Goal: Task Accomplishment & Management: Manage account settings

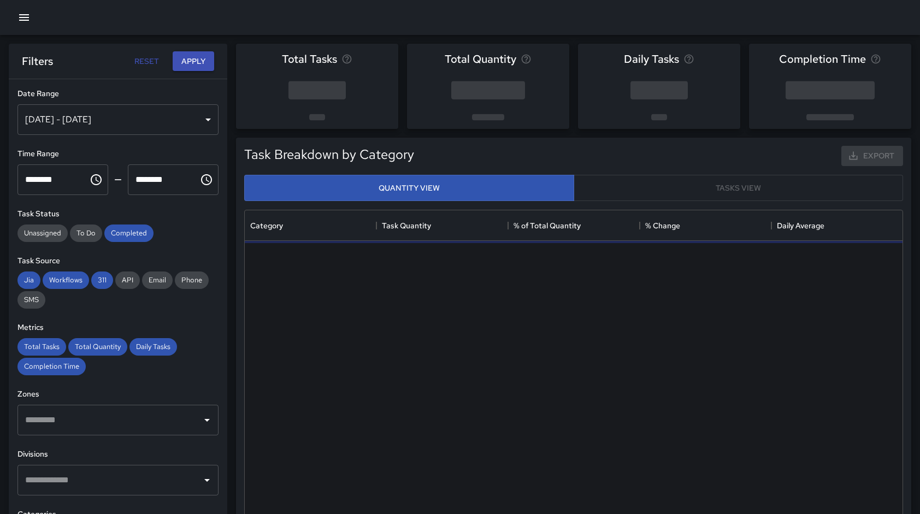
scroll to position [339, 0]
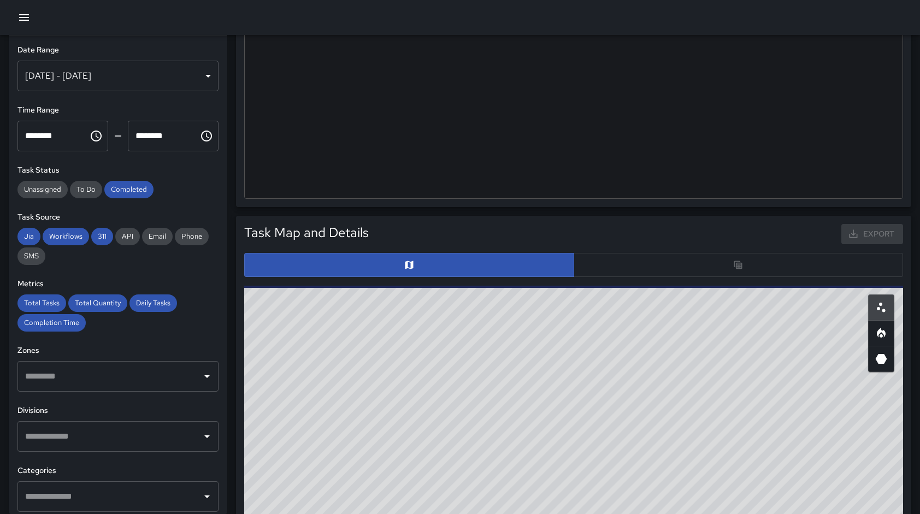
click at [722, 269] on div at bounding box center [573, 265] width 659 height 24
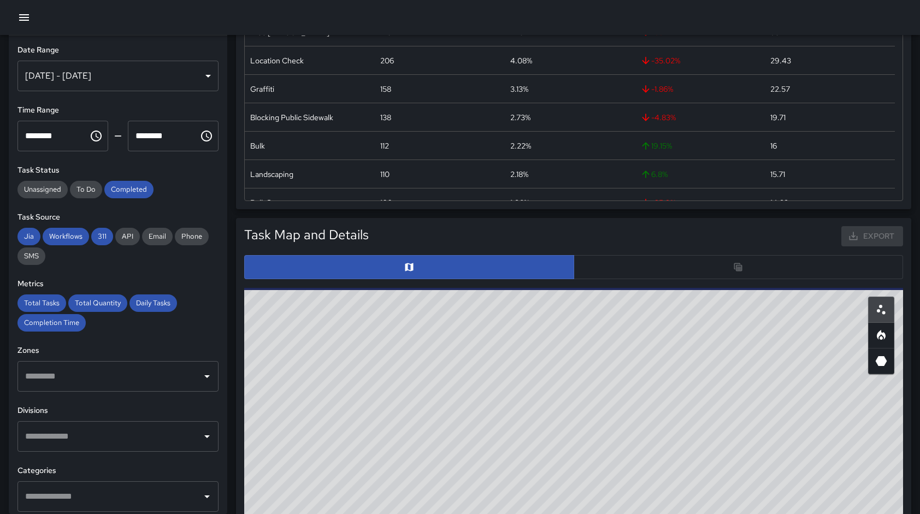
click at [738, 266] on div at bounding box center [573, 267] width 659 height 24
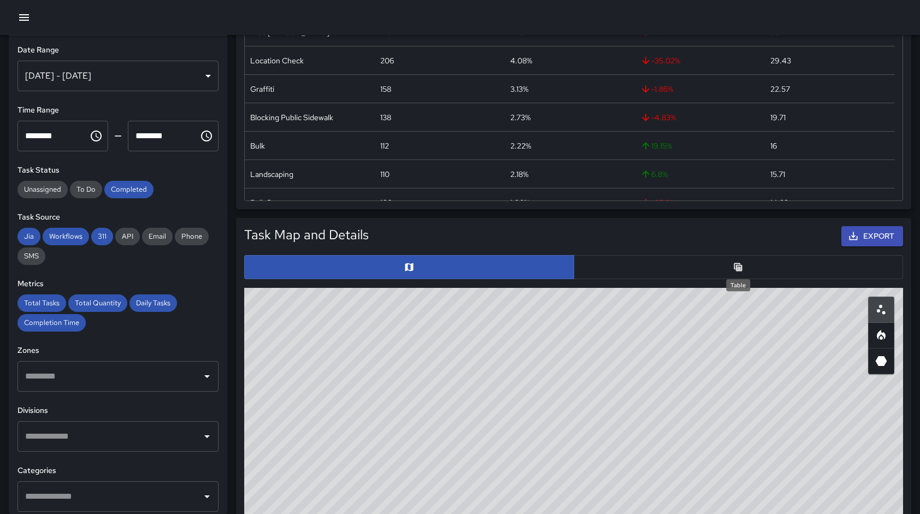
click at [738, 266] on icon "Table" at bounding box center [738, 267] width 8 height 8
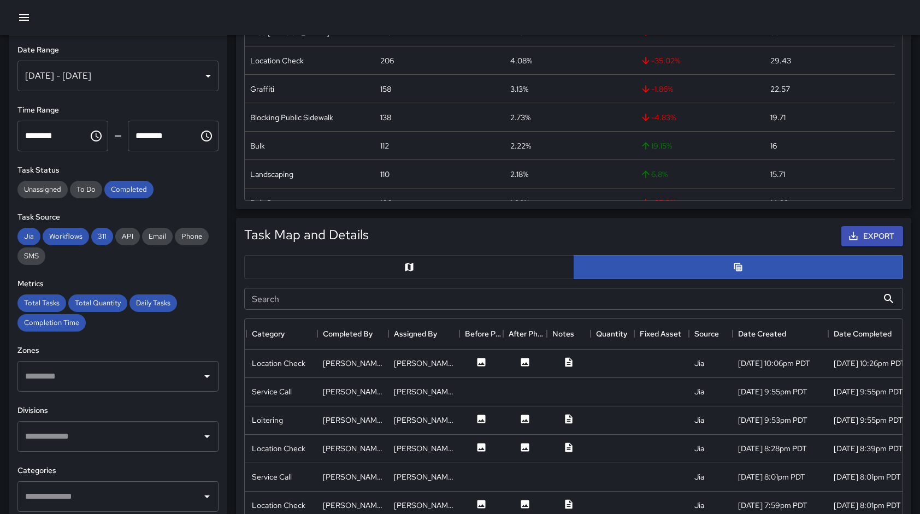
scroll to position [0, 320]
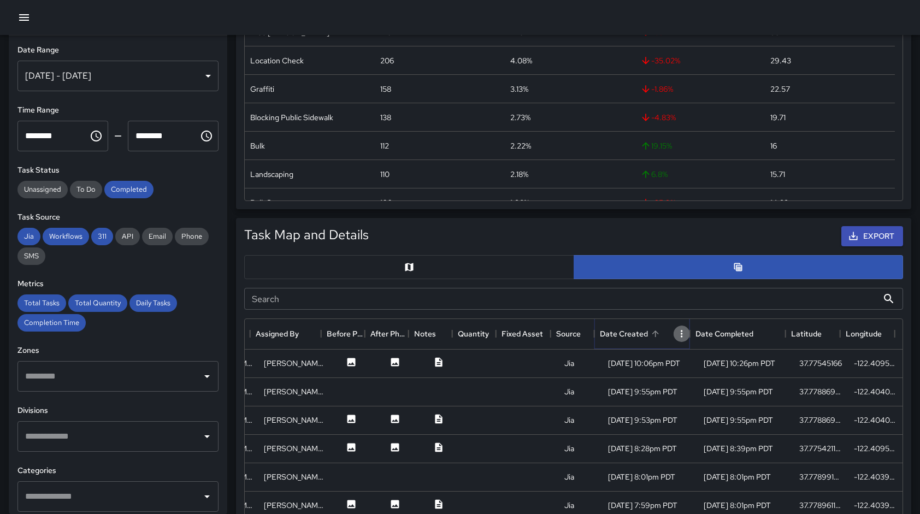
click at [680, 331] on icon "Menu" at bounding box center [681, 333] width 11 height 11
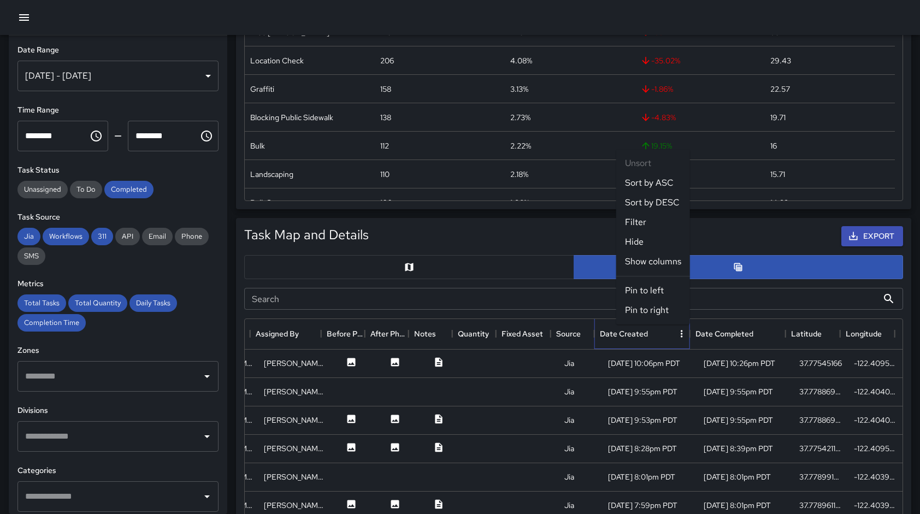
click at [200, 377] on icon "Open" at bounding box center [206, 376] width 13 height 13
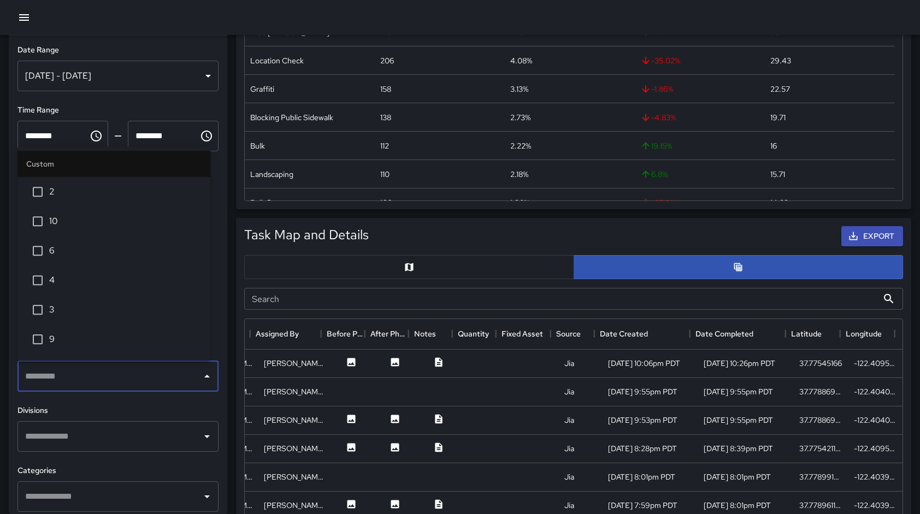
click at [204, 377] on icon "Close" at bounding box center [206, 376] width 5 height 3
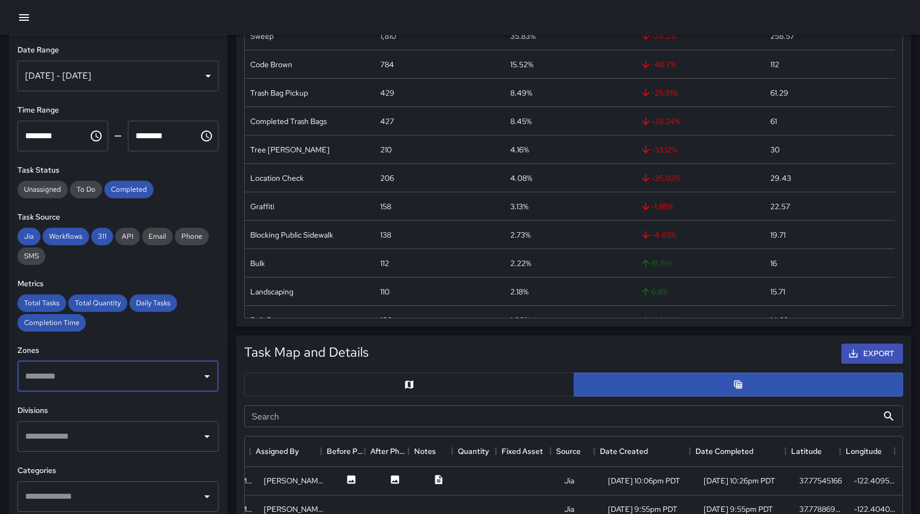
scroll to position [219, 0]
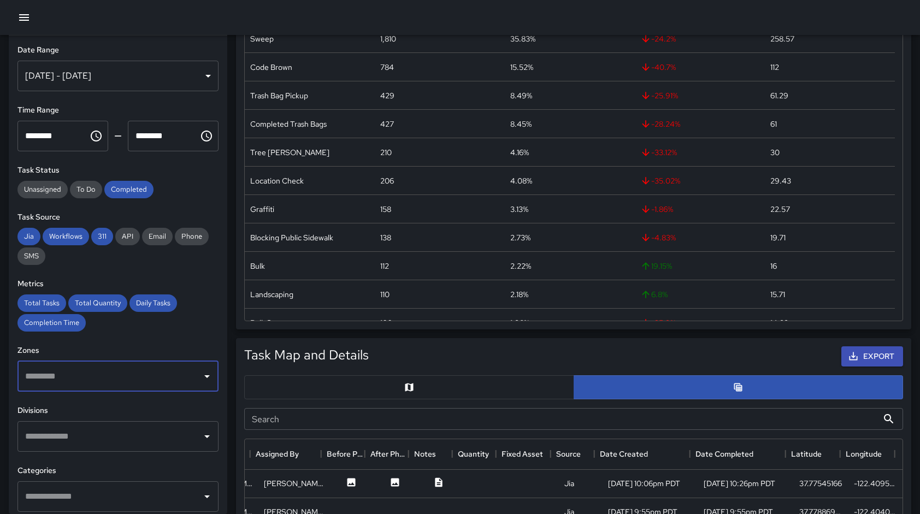
click at [91, 133] on icon "Choose time, selected time is 12:00 AM" at bounding box center [96, 136] width 11 height 11
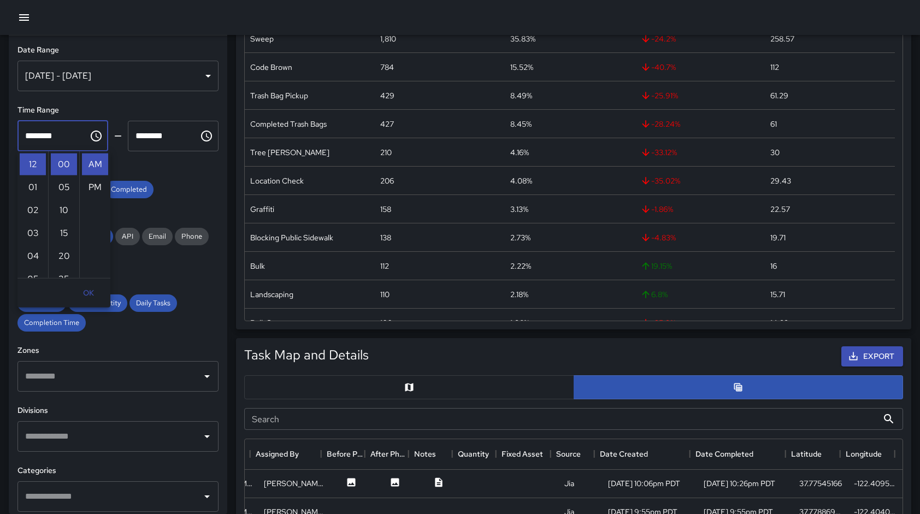
click at [91, 133] on icon "Choose time, selected time is 12:00 AM" at bounding box center [96, 136] width 11 height 11
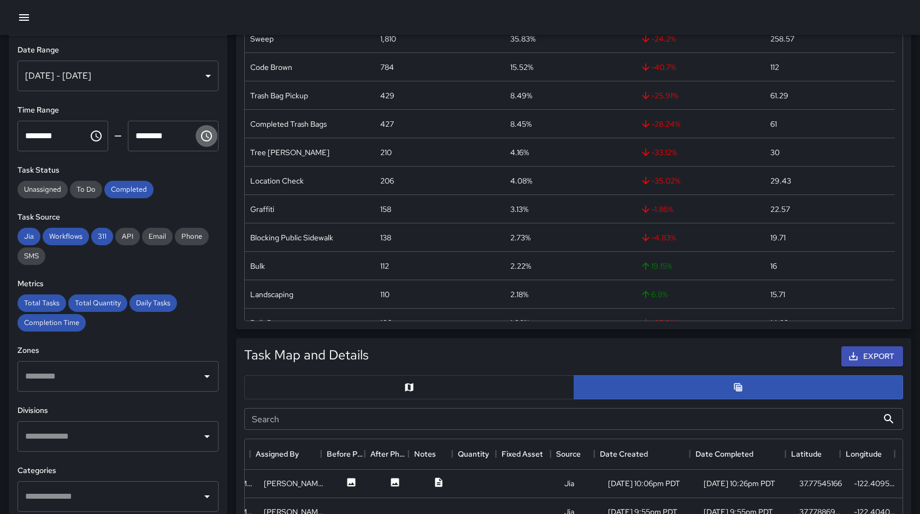
click at [202, 137] on icon "Choose time, selected time is 11:59 PM" at bounding box center [206, 135] width 13 height 13
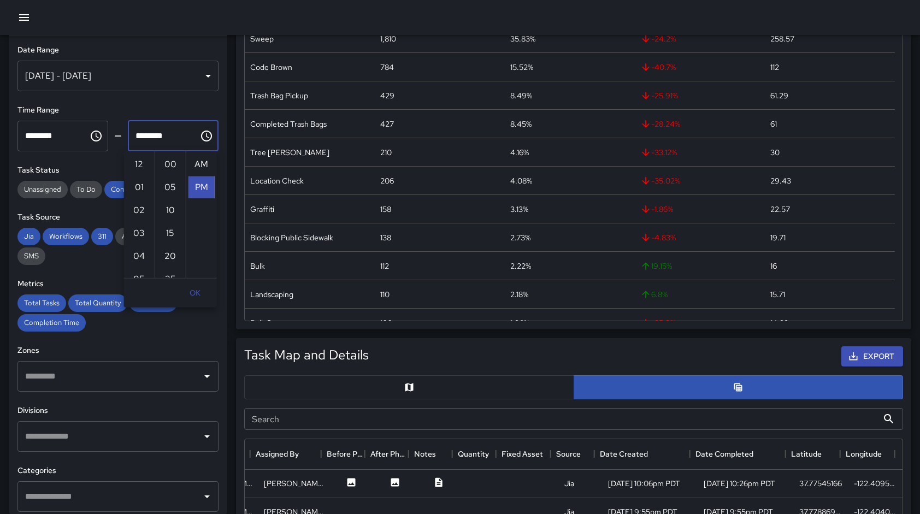
scroll to position [23, 0]
click at [202, 137] on icon "Choose time, selected time is 11:59 PM" at bounding box center [206, 135] width 13 height 13
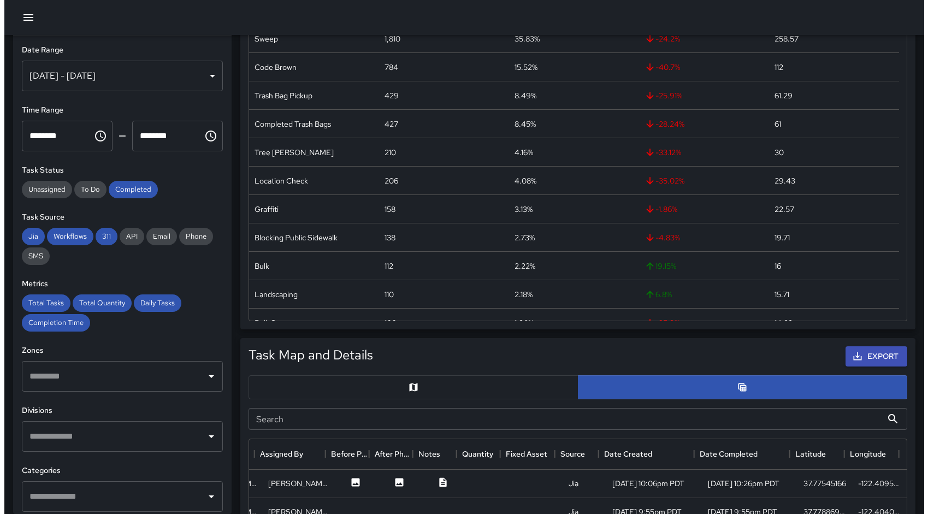
scroll to position [0, 0]
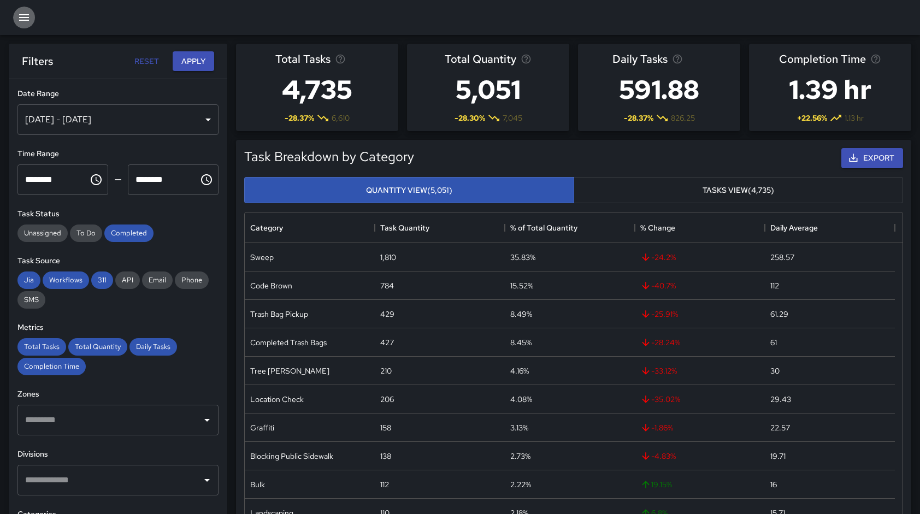
click at [27, 15] on icon "button" at bounding box center [24, 17] width 10 height 7
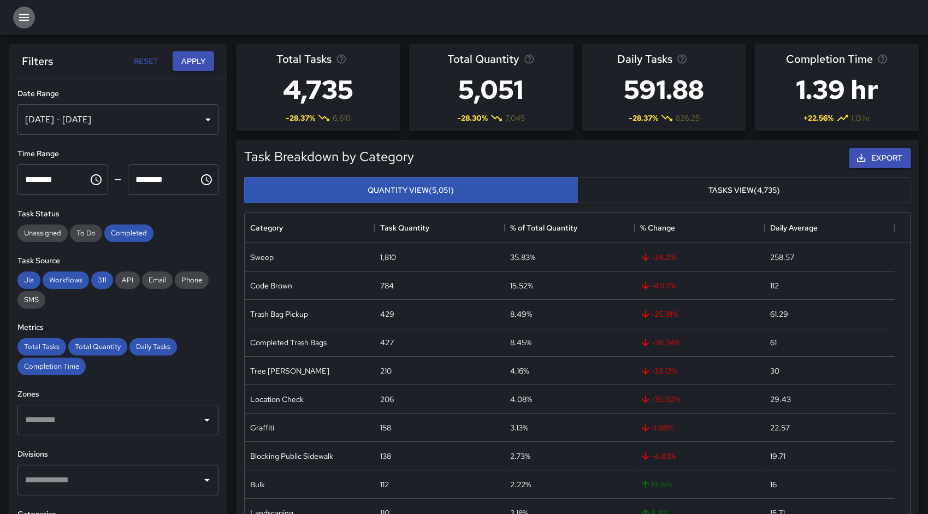
scroll to position [9, 9]
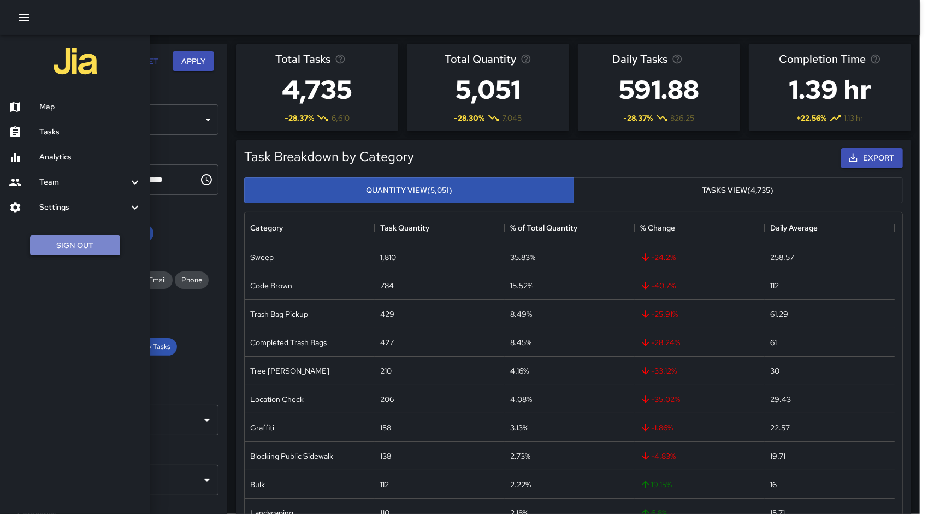
click at [74, 241] on button "Sign Out" at bounding box center [75, 245] width 90 height 20
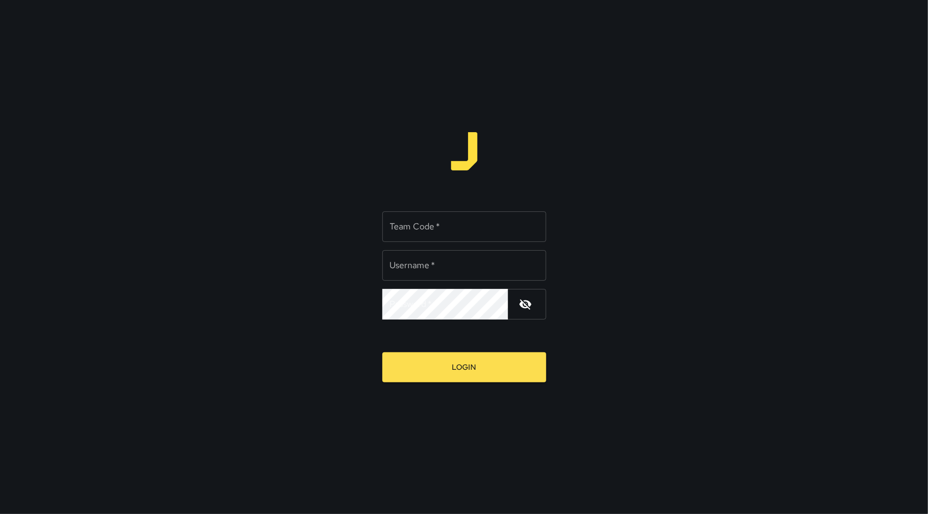
type input "******"
click at [468, 222] on input "Team Code   *" at bounding box center [464, 226] width 164 height 31
paste input "*******"
type input "*******"
drag, startPoint x: 439, startPoint y: 271, endPoint x: 352, endPoint y: 266, distance: 87.6
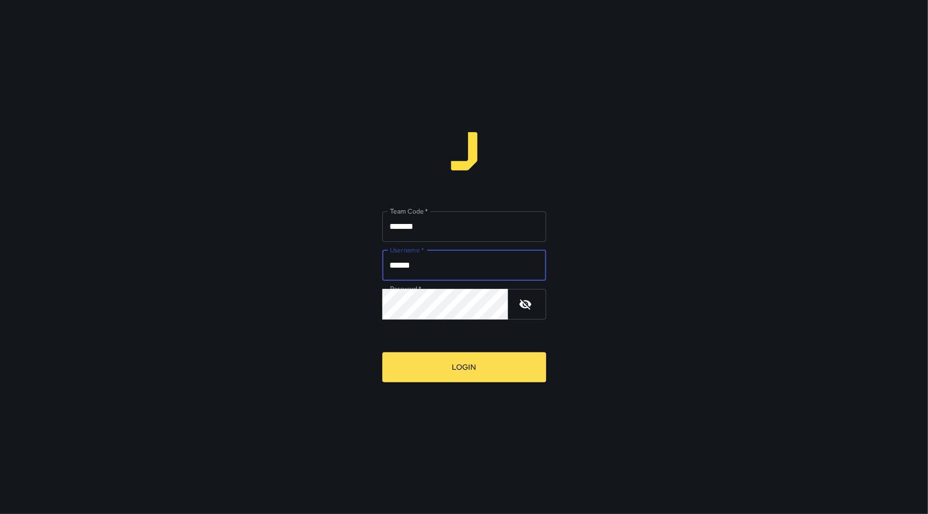
click at [352, 266] on div "Team Code   * ******* Team Code   * Username   * ****** Username   * Password  …" at bounding box center [464, 257] width 928 height 514
paste input "******"
type input "******"
click at [351, 306] on div "Team Code   * ******* Team Code   * Username   * ****** Username   * Password  …" at bounding box center [464, 257] width 928 height 514
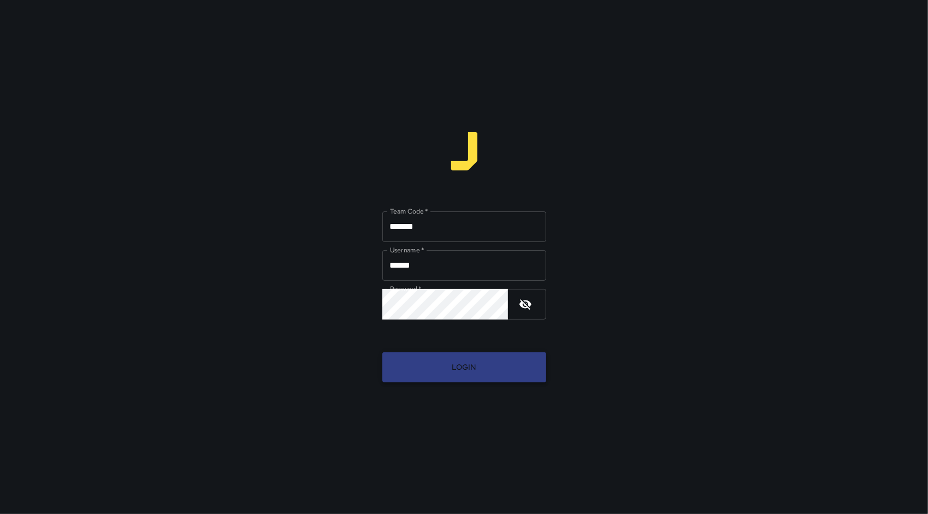
click at [438, 365] on button "Login" at bounding box center [464, 367] width 164 height 30
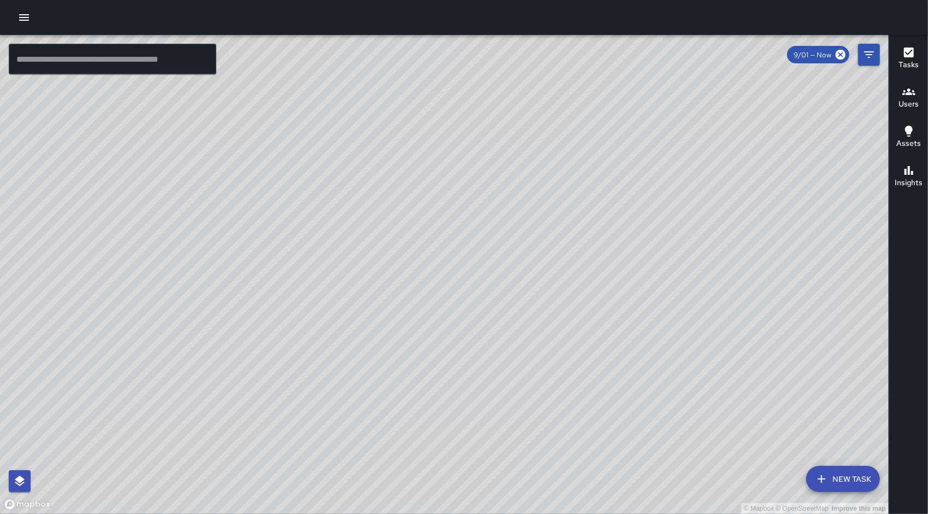
click at [26, 20] on icon "button" at bounding box center [24, 17] width 10 height 7
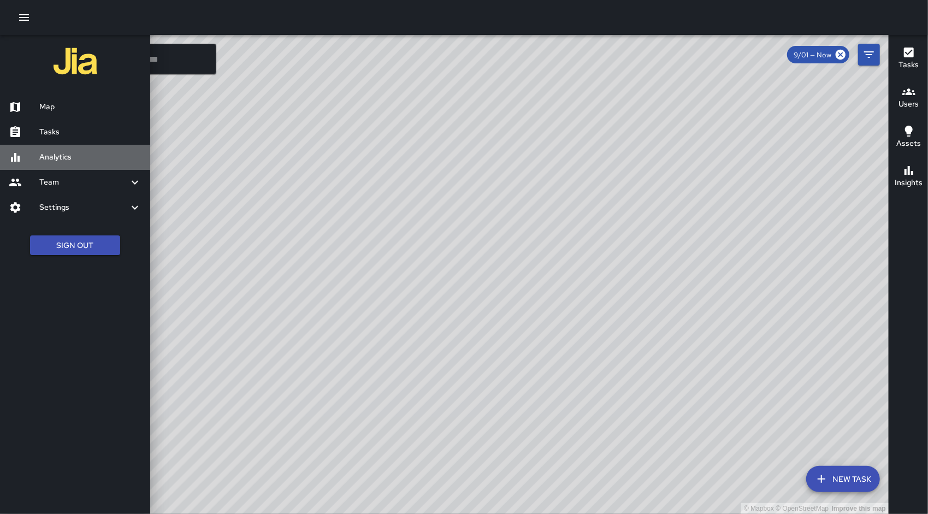
click at [42, 161] on h6 "Analytics" at bounding box center [90, 157] width 102 height 12
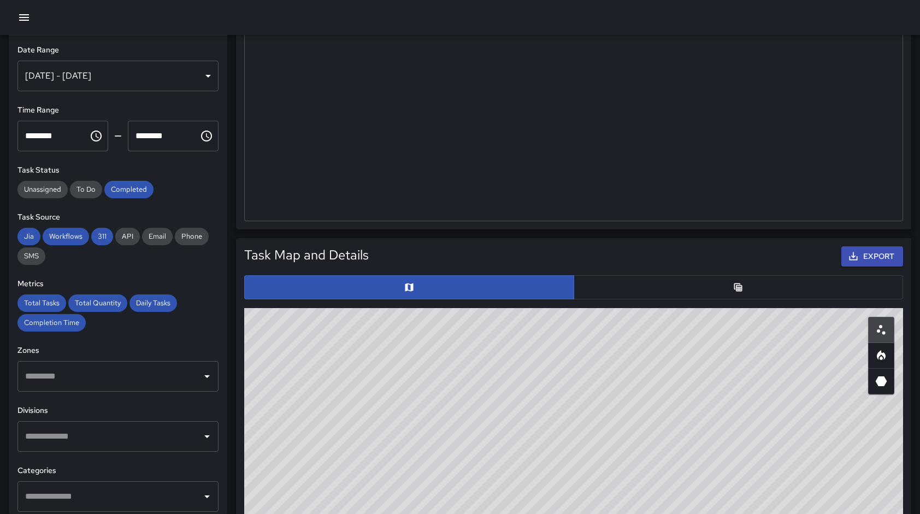
scroll to position [320, 0]
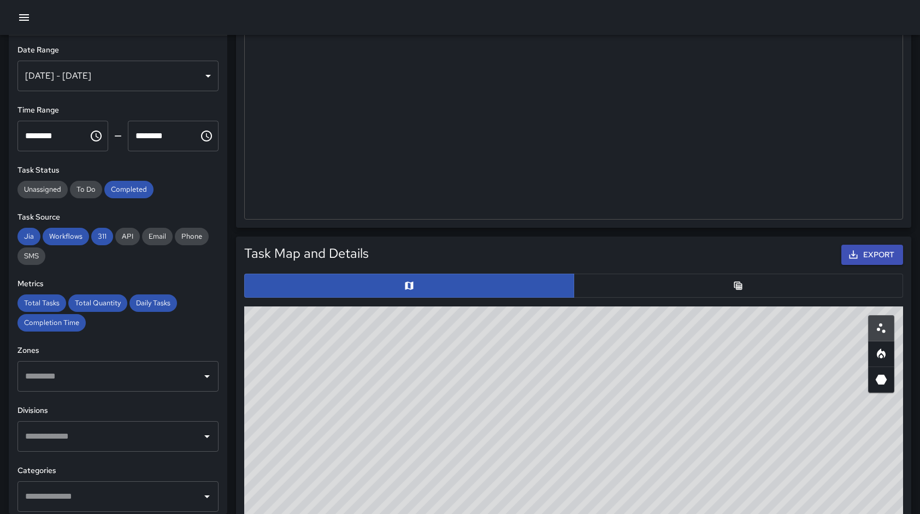
click at [723, 302] on div "© Mapbox © OpenStreetMap Improve this map" at bounding box center [574, 520] width 668 height 437
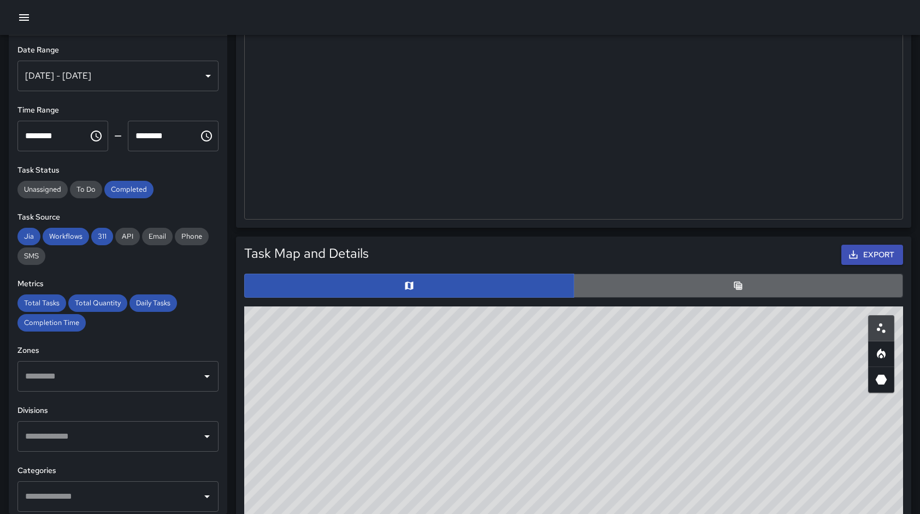
click at [715, 286] on button "button" at bounding box center [739, 286] width 330 height 24
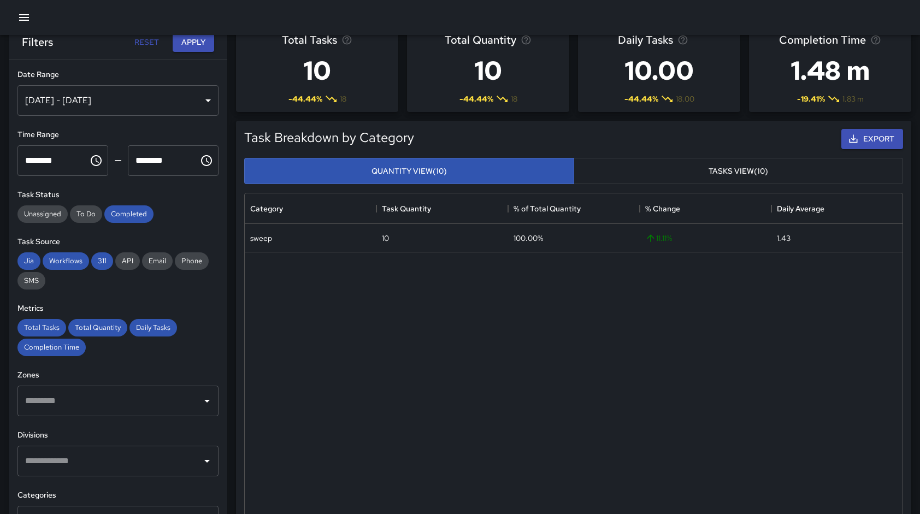
scroll to position [0, 0]
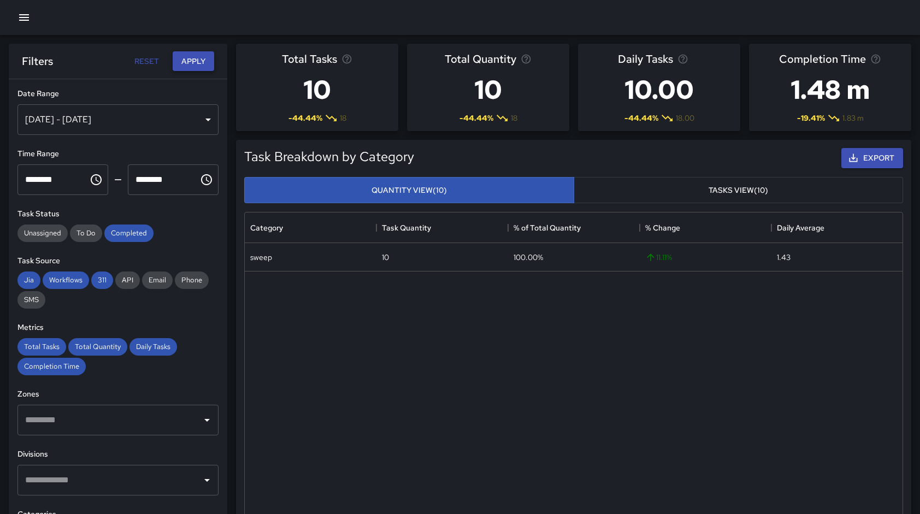
click at [190, 62] on button "Apply" at bounding box center [194, 61] width 42 height 20
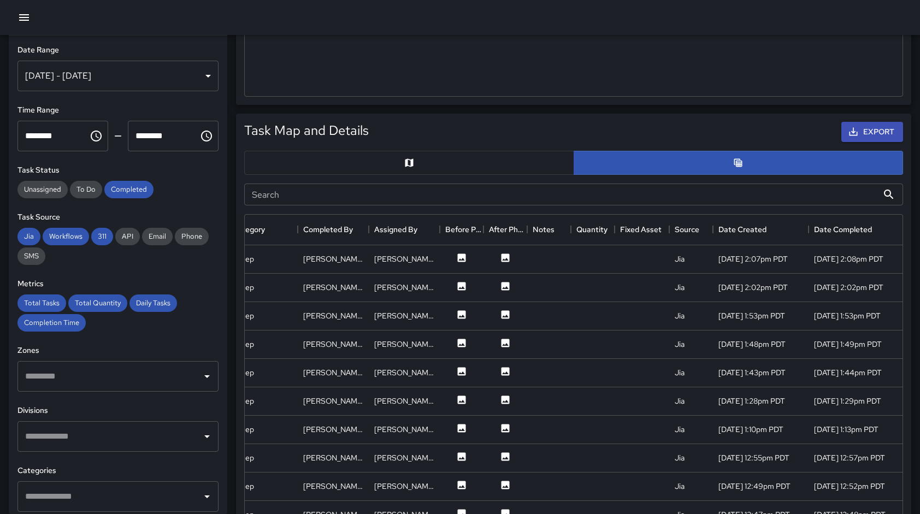
scroll to position [0, 311]
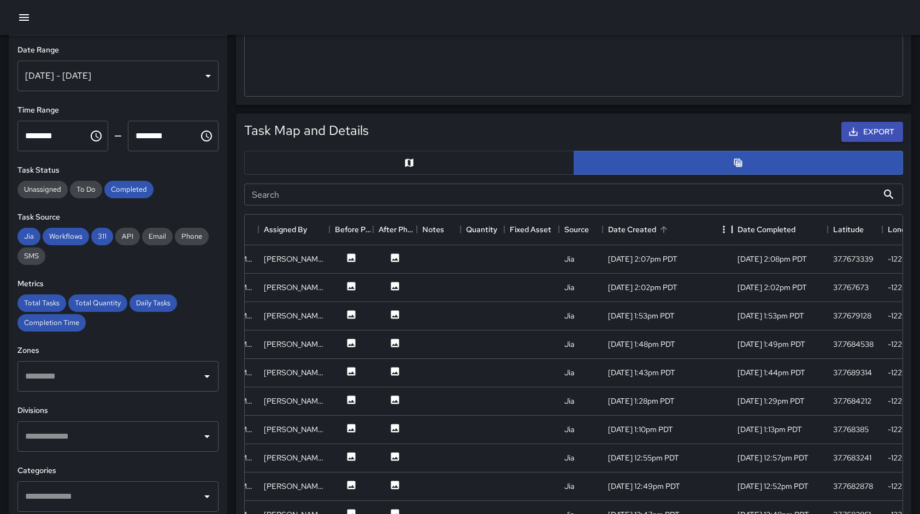
drag, startPoint x: 700, startPoint y: 228, endPoint x: 734, endPoint y: 239, distance: 35.6
click at [734, 239] on div "Date Created" at bounding box center [731, 229] width 13 height 31
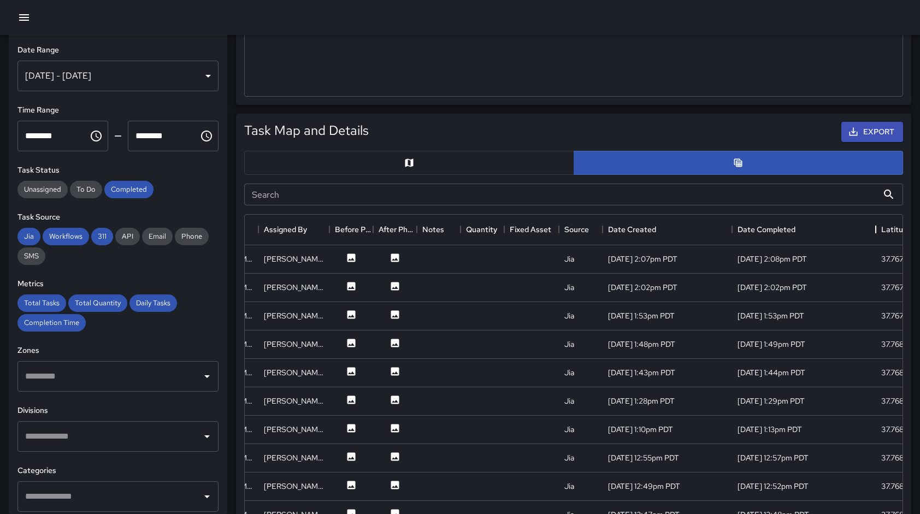
drag, startPoint x: 827, startPoint y: 229, endPoint x: 883, endPoint y: 244, distance: 57.5
click at [883, 244] on div "Division Category Completed By Assigned By Before Photo After Photo Notes Quant…" at bounding box center [574, 418] width 658 height 407
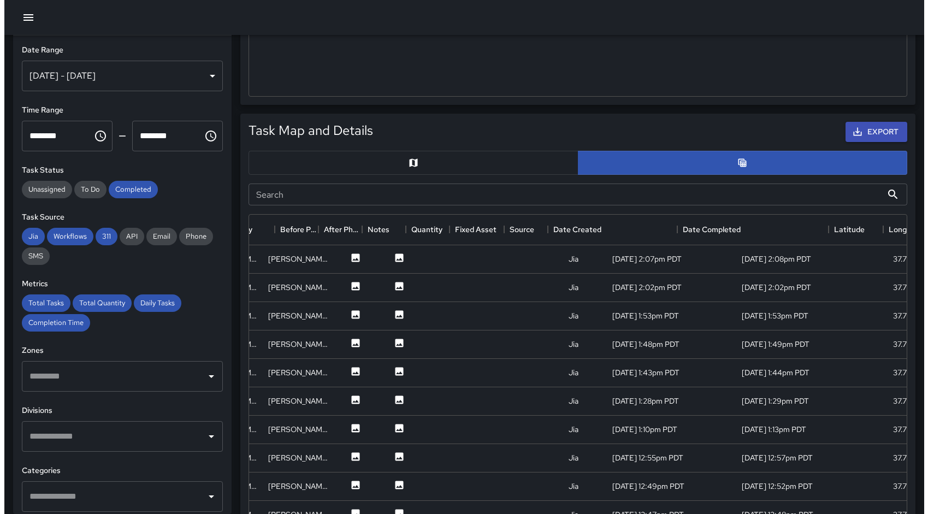
scroll to position [0, 401]
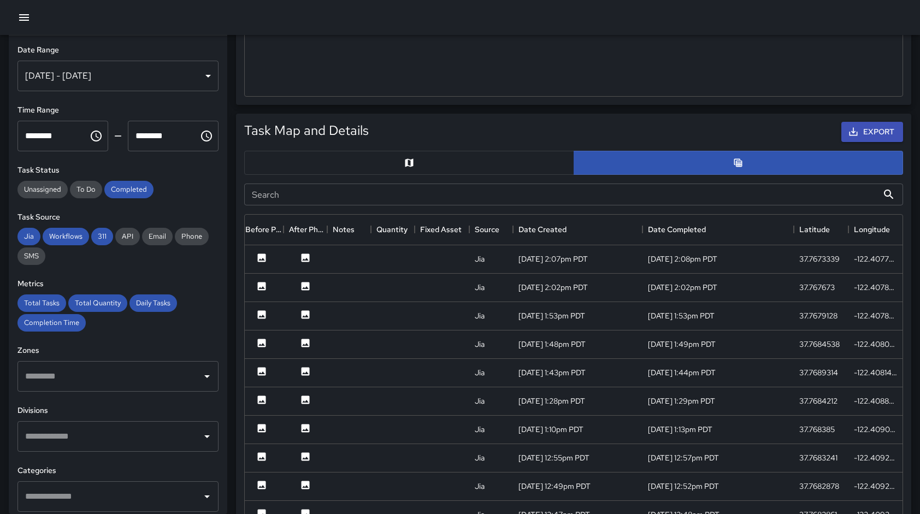
click at [10, 13] on div at bounding box center [460, 17] width 920 height 35
click at [18, 16] on icon "button" at bounding box center [23, 17] width 13 height 13
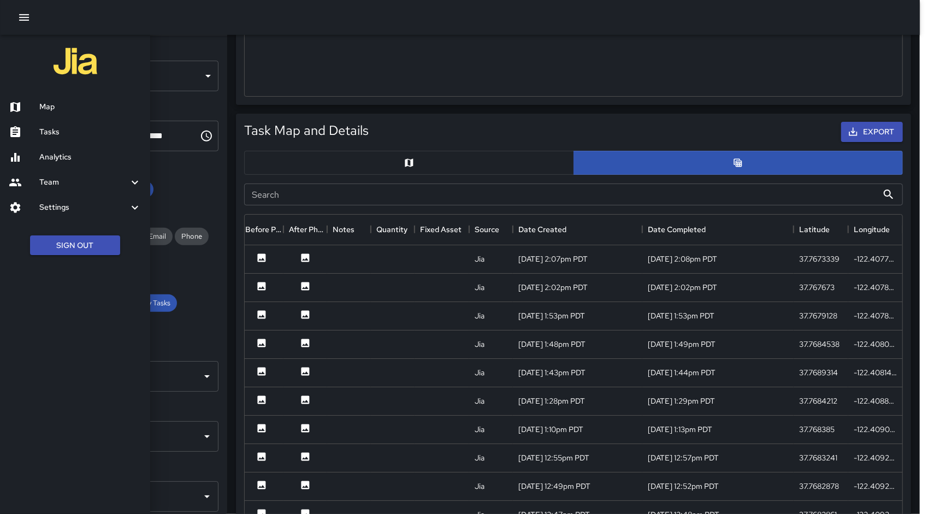
scroll to position [9, 9]
click at [98, 207] on h6 "Settings" at bounding box center [83, 208] width 89 height 12
